Goal: Task Accomplishment & Management: Use online tool/utility

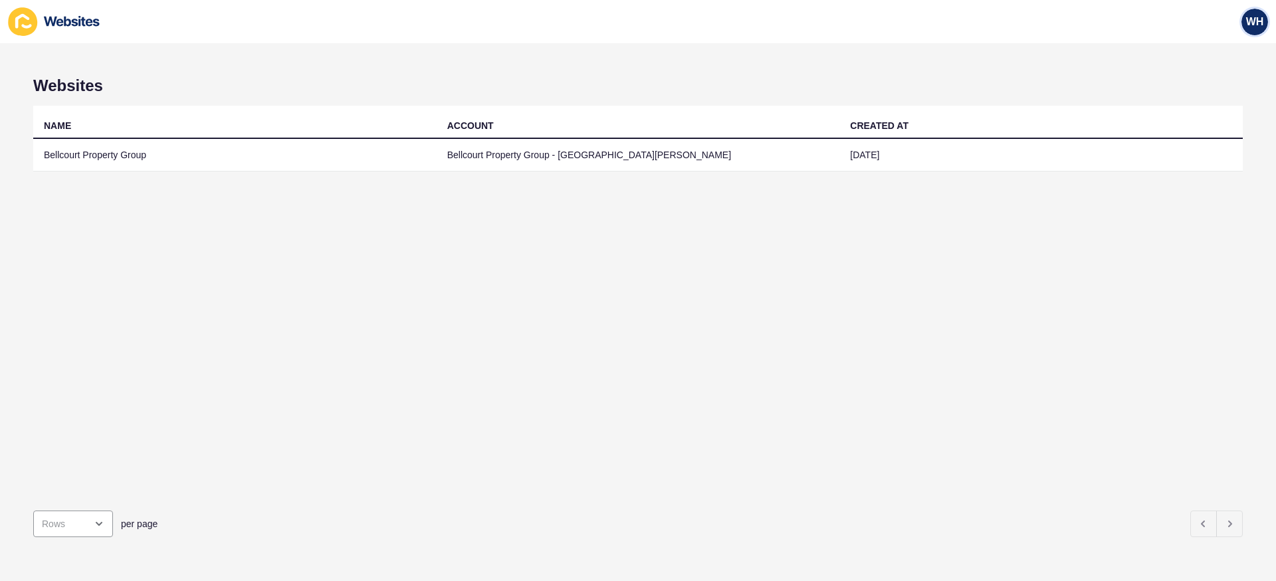
click at [1250, 15] on span "WH" at bounding box center [1256, 21] width 18 height 13
click at [1241, 47] on link "[PERSON_NAME]" at bounding box center [1223, 52] width 98 height 29
click at [31, 15] on icon at bounding box center [22, 21] width 29 height 29
click at [66, 15] on icon at bounding box center [54, 21] width 93 height 29
click at [1269, 25] on div "WH" at bounding box center [1255, 21] width 37 height 37
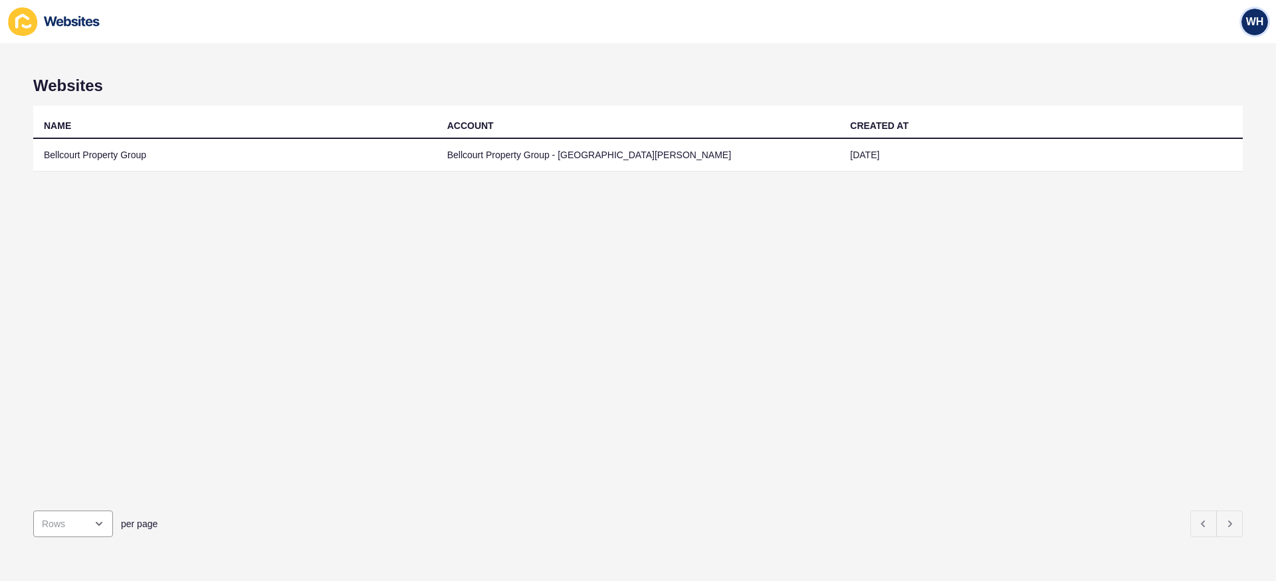
click at [1263, 25] on span "WH" at bounding box center [1256, 21] width 18 height 13
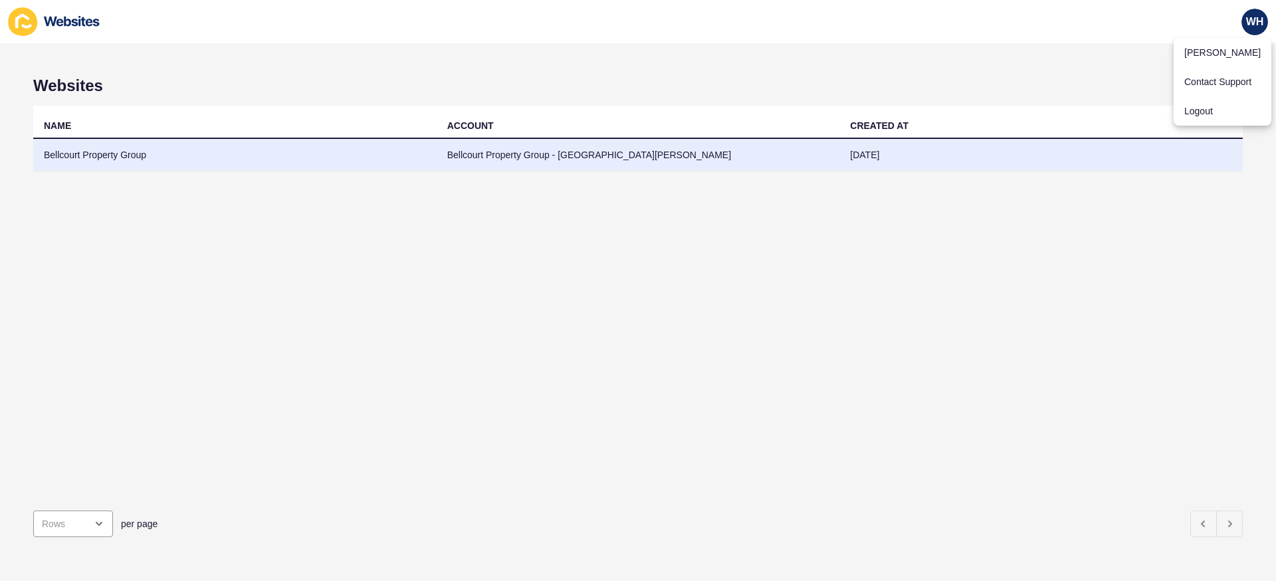
click at [116, 151] on td "Bellcourt Property Group" at bounding box center [235, 155] width 404 height 33
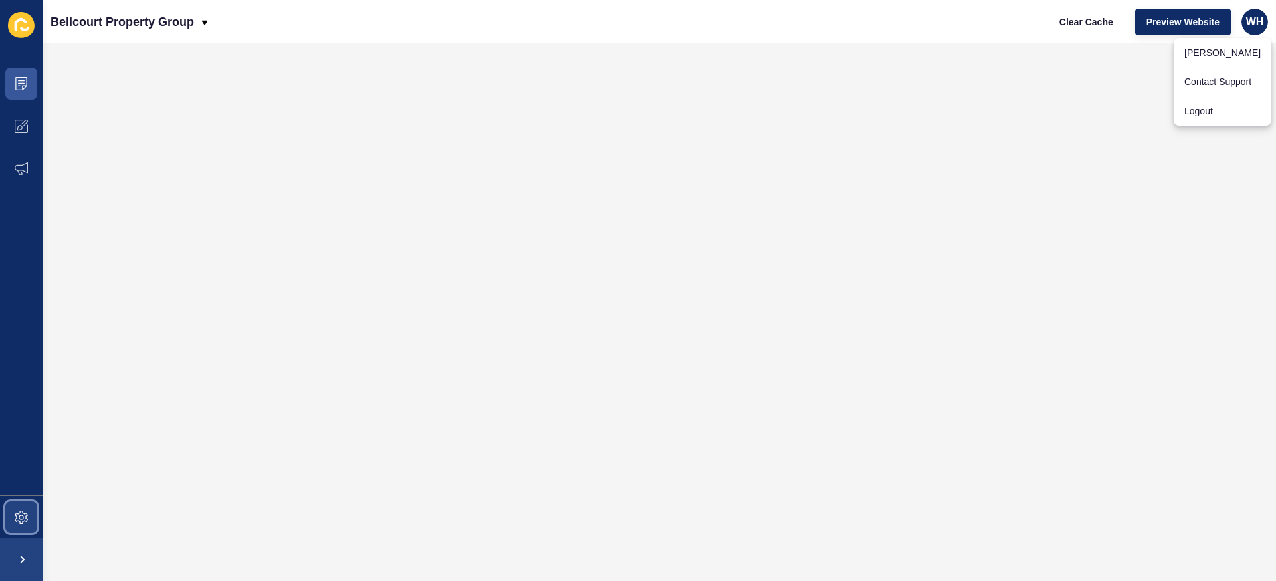
click at [25, 517] on icon at bounding box center [21, 517] width 13 height 13
